Goal: Task Accomplishment & Management: Use online tool/utility

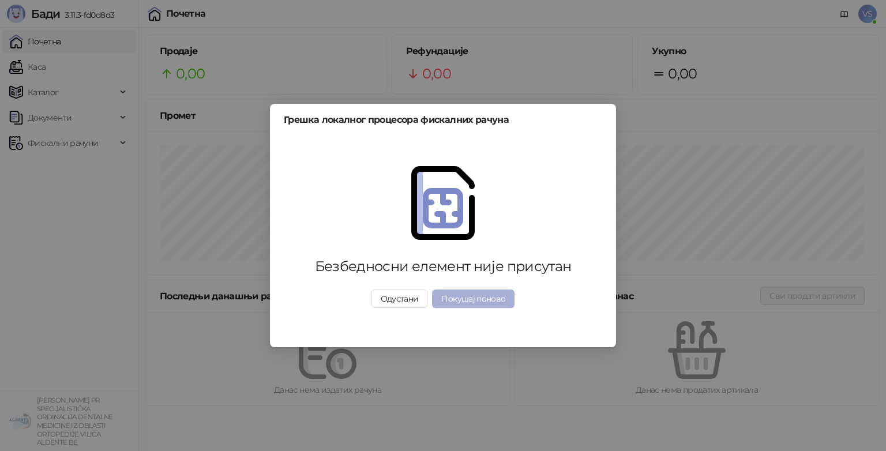
click at [475, 308] on button "Покушај поново" at bounding box center [473, 299] width 83 height 18
click at [479, 298] on button "Покушај поново" at bounding box center [473, 299] width 83 height 18
click at [446, 291] on button "Покушај поново" at bounding box center [473, 299] width 83 height 18
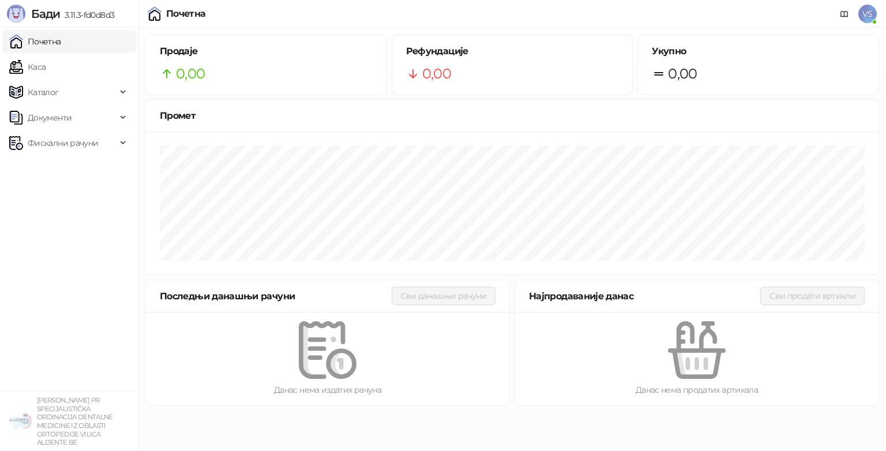
drag, startPoint x: 506, startPoint y: 314, endPoint x: 258, endPoint y: 140, distance: 302.8
click at [258, 140] on div "Продаје 0,00 Рефундације 0,00 Укупно 0,00 Промет Последњи данашњи рачуни Сви да…" at bounding box center [512, 220] width 748 height 385
click at [88, 144] on span "Фискални рачуни" at bounding box center [63, 143] width 70 height 23
click at [51, 190] on link "По данима" at bounding box center [44, 193] width 61 height 23
